Goal: Task Accomplishment & Management: Understand process/instructions

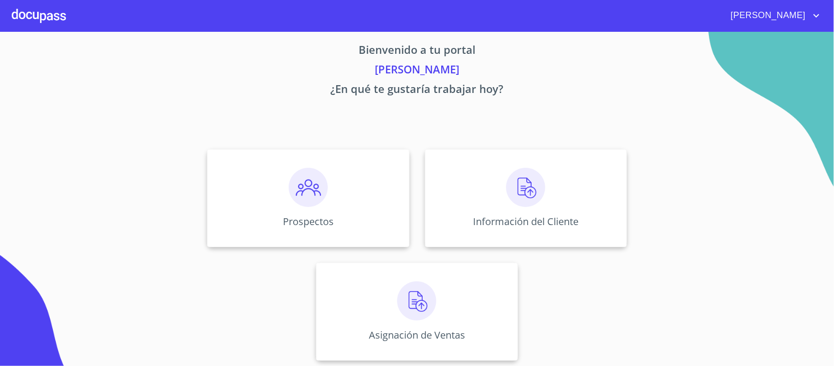
scroll to position [12, 0]
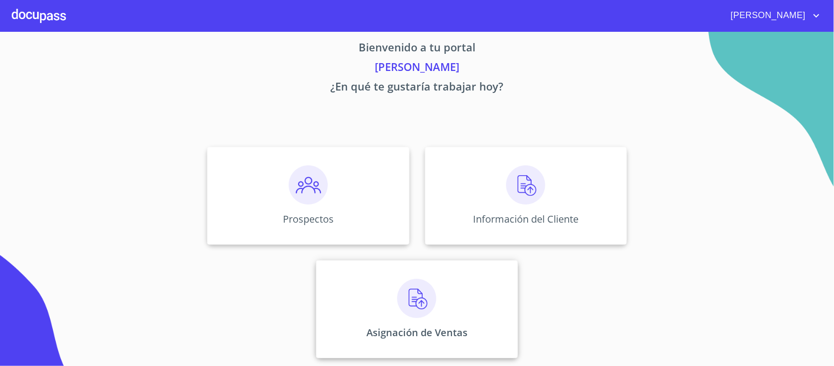
click at [407, 302] on img at bounding box center [416, 298] width 39 height 39
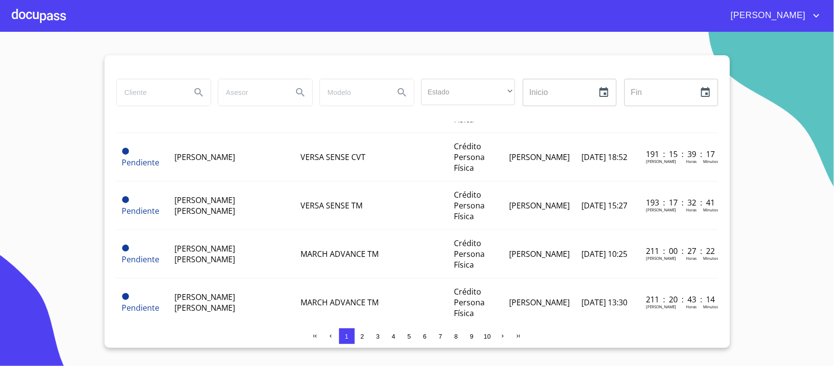
scroll to position [1029, 0]
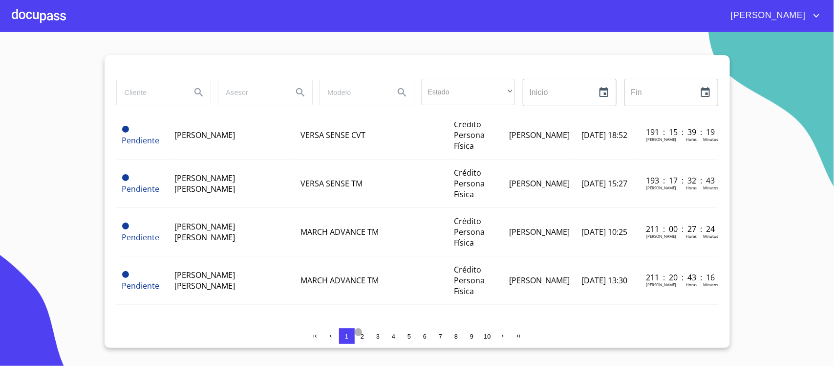
click at [361, 337] on span "2" at bounding box center [362, 335] width 3 height 7
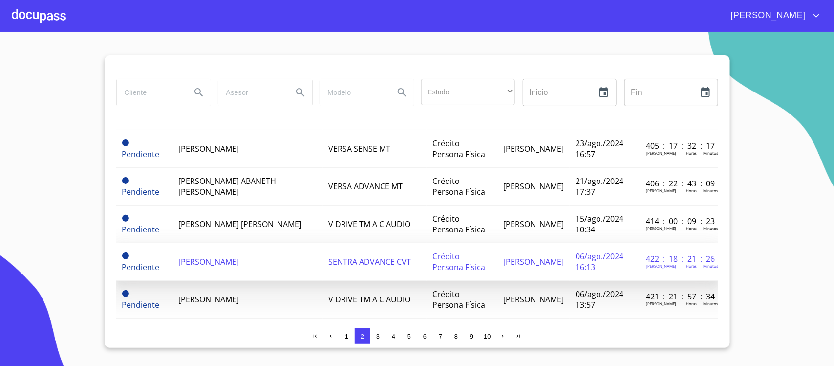
scroll to position [809, 0]
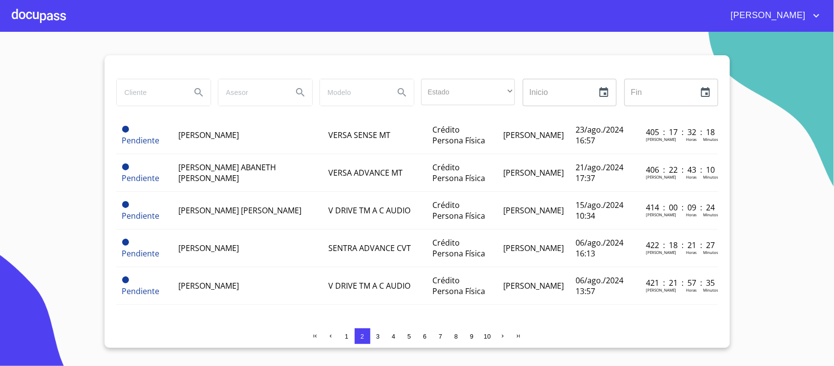
click at [377, 337] on span "3" at bounding box center [377, 335] width 3 height 7
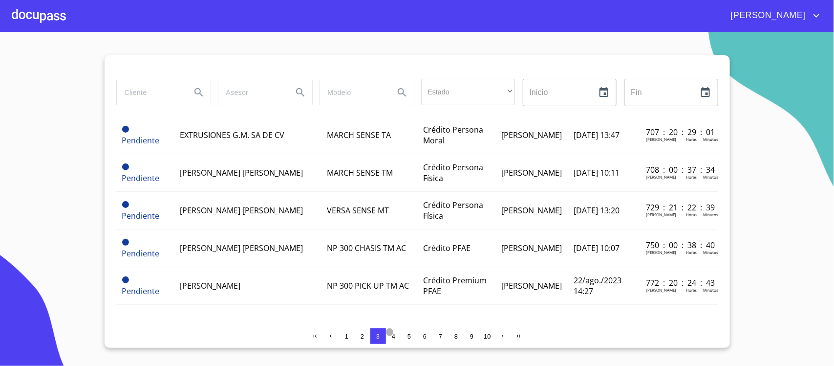
click at [392, 337] on span "4" at bounding box center [393, 335] width 3 height 7
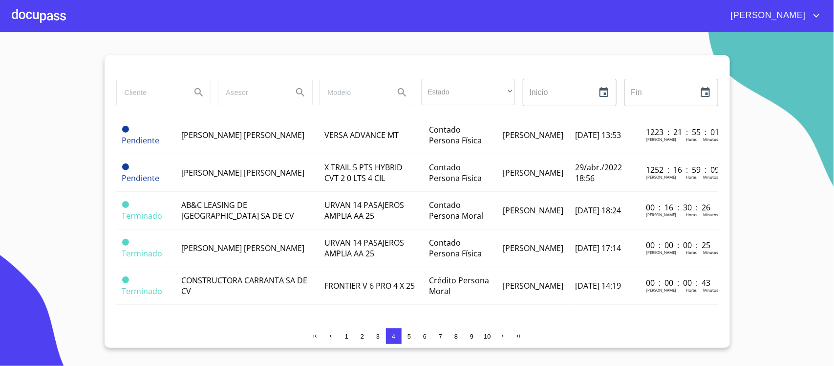
click at [23, 15] on div at bounding box center [39, 15] width 54 height 31
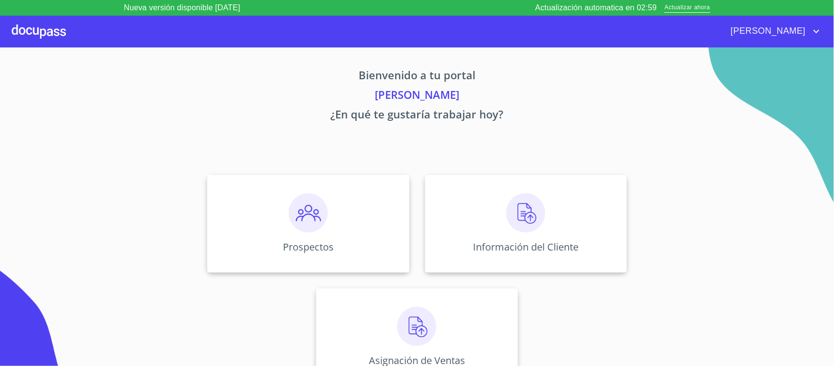
click at [413, 324] on img at bounding box center [416, 325] width 39 height 39
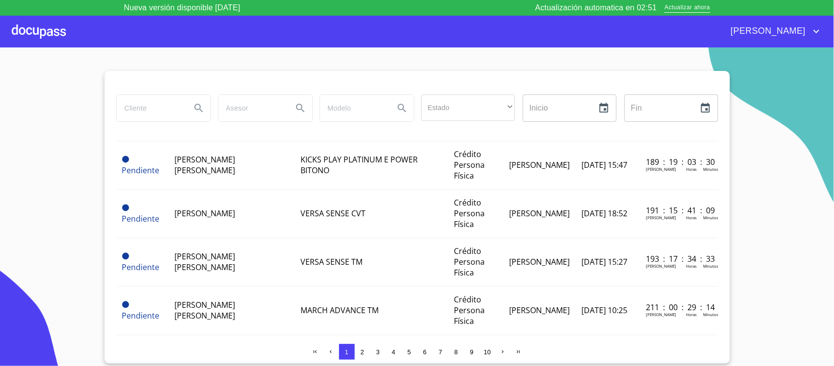
scroll to position [1029, 0]
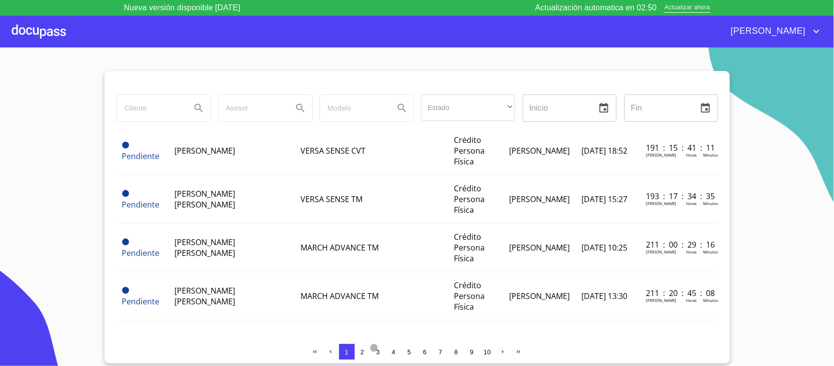
click at [380, 354] on span "3" at bounding box center [378, 351] width 8 height 8
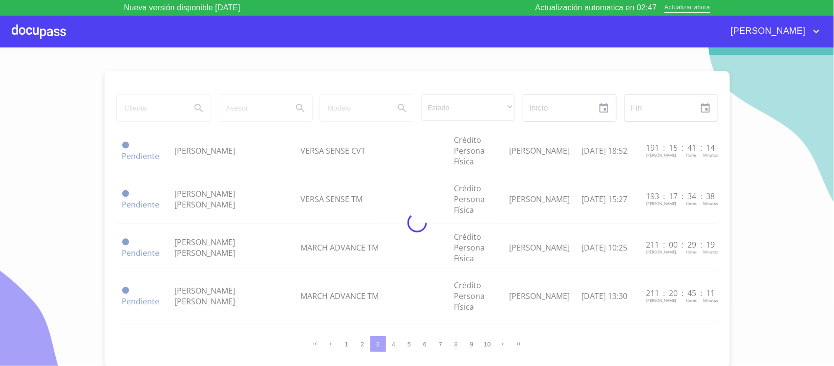
click at [687, 8] on span "Actualizar ahora" at bounding box center [687, 8] width 45 height 10
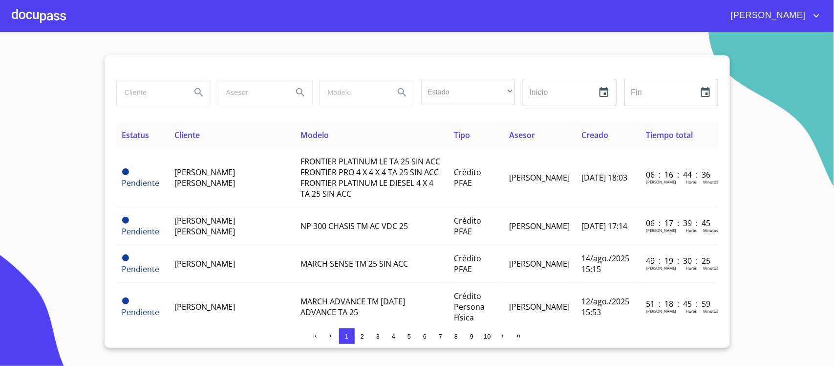
click at [378, 337] on span "3" at bounding box center [377, 335] width 3 height 7
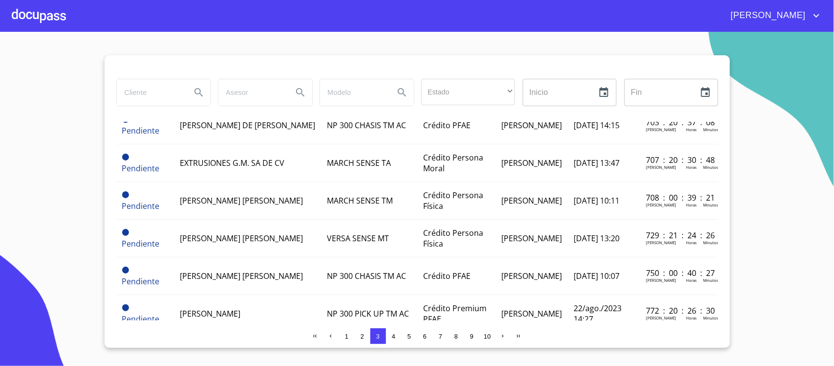
scroll to position [809, 0]
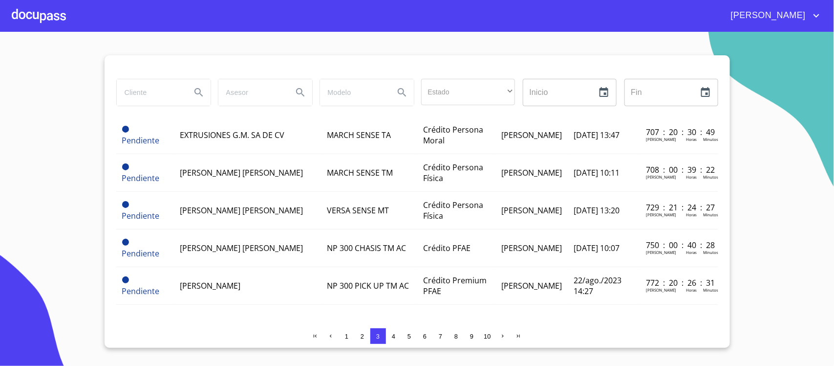
click at [396, 338] on span "4" at bounding box center [394, 336] width 8 height 8
